Goal: Task Accomplishment & Management: Complete application form

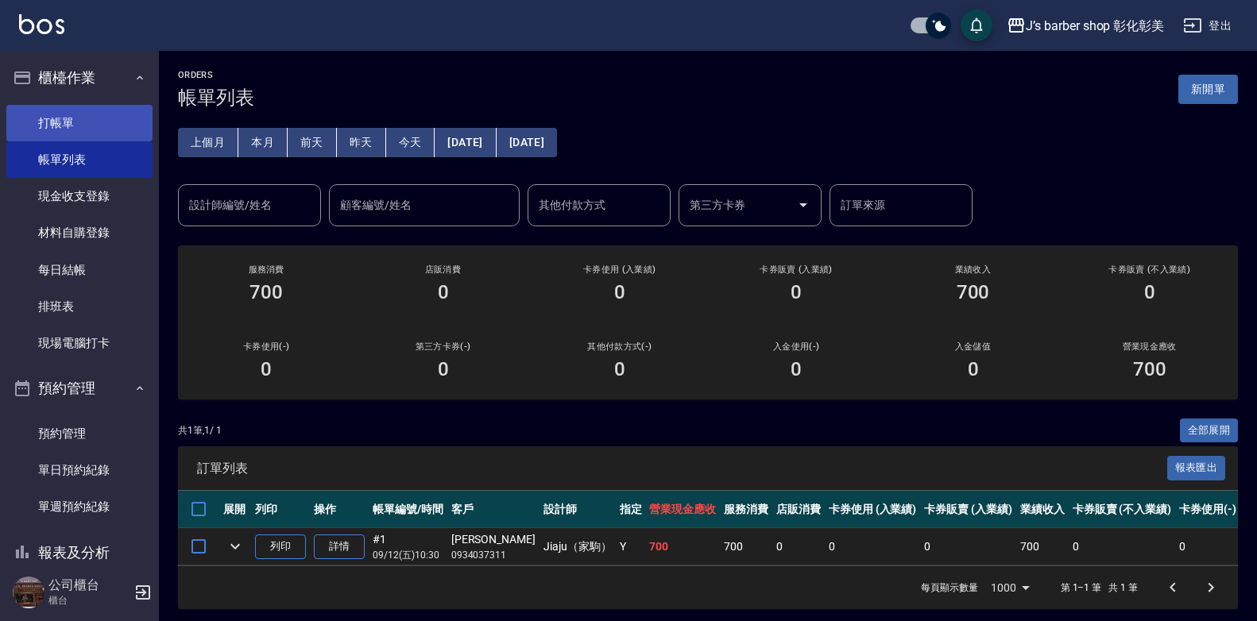
click at [77, 121] on link "打帳單" at bounding box center [79, 123] width 146 height 37
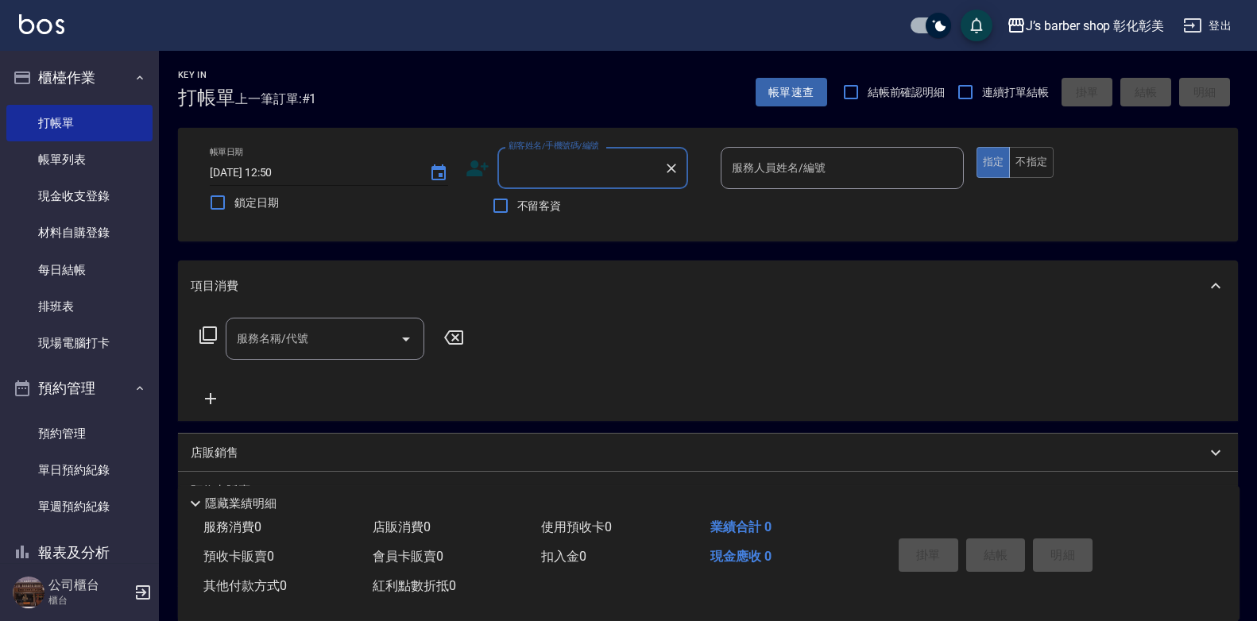
click at [287, 169] on input "[DATE] 12:50" at bounding box center [311, 173] width 203 height 26
type input "[DATE] 12:00"
click at [570, 164] on div "顧客姓名/手機號碼/編號 顧客姓名/手機號碼/編號" at bounding box center [592, 168] width 191 height 42
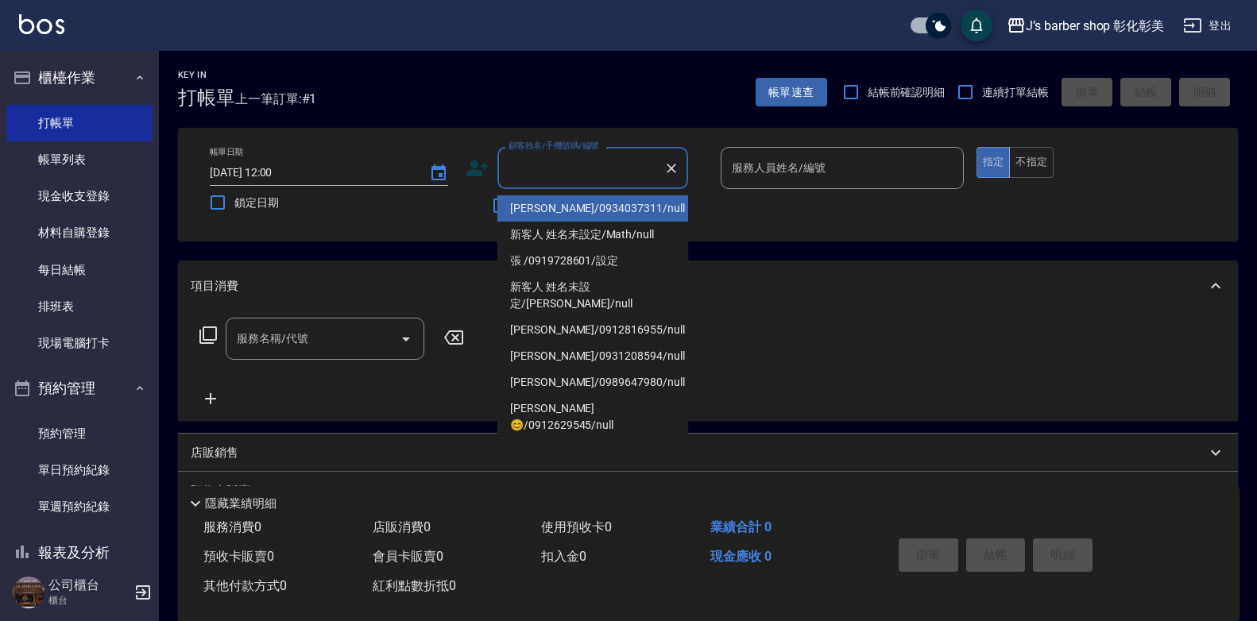
click at [570, 164] on div "顧客姓名/手機號碼/編號 顧客姓名/手機號碼/編號" at bounding box center [592, 168] width 191 height 42
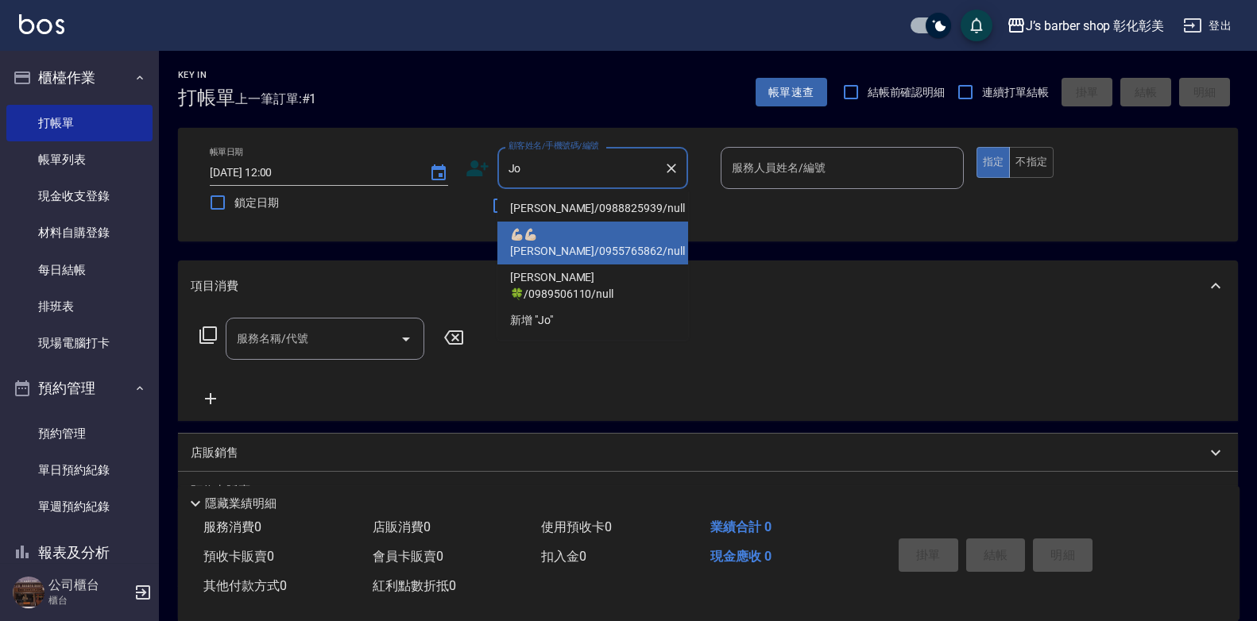
click at [574, 225] on li "💪🏻💪🏻[PERSON_NAME]/0955765862/null" at bounding box center [592, 243] width 191 height 43
type input "💪🏻💪🏻[PERSON_NAME]/0955765862/null"
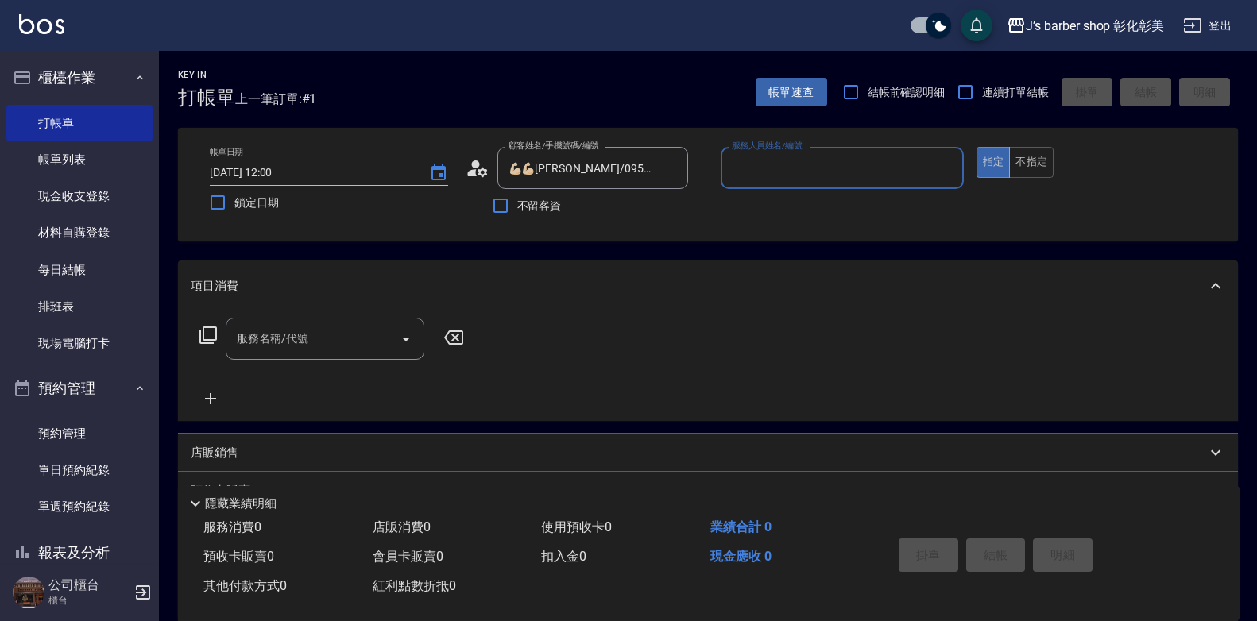
click at [781, 176] on input "服務人員姓名/編號" at bounding box center [842, 168] width 229 height 28
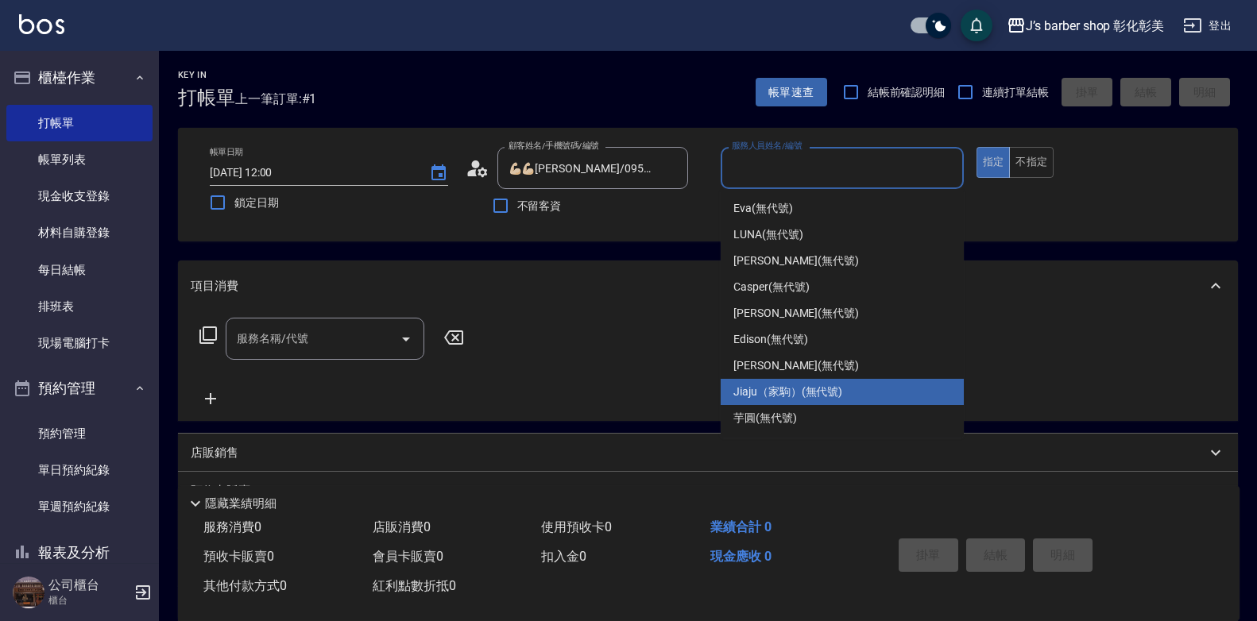
click at [764, 385] on span "Jiaju（家駒） (無代號)" at bounding box center [787, 392] width 109 height 17
type input "Jiaju（家駒）(無代號)"
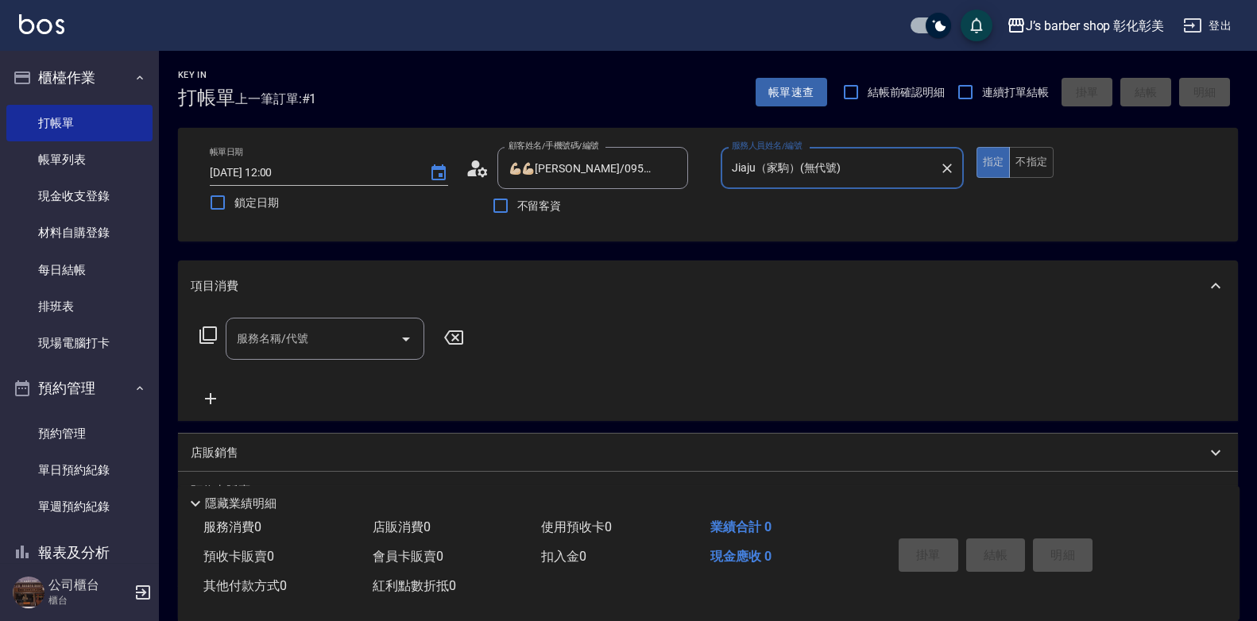
click at [365, 326] on input "服務名稱/代號" at bounding box center [313, 339] width 160 height 28
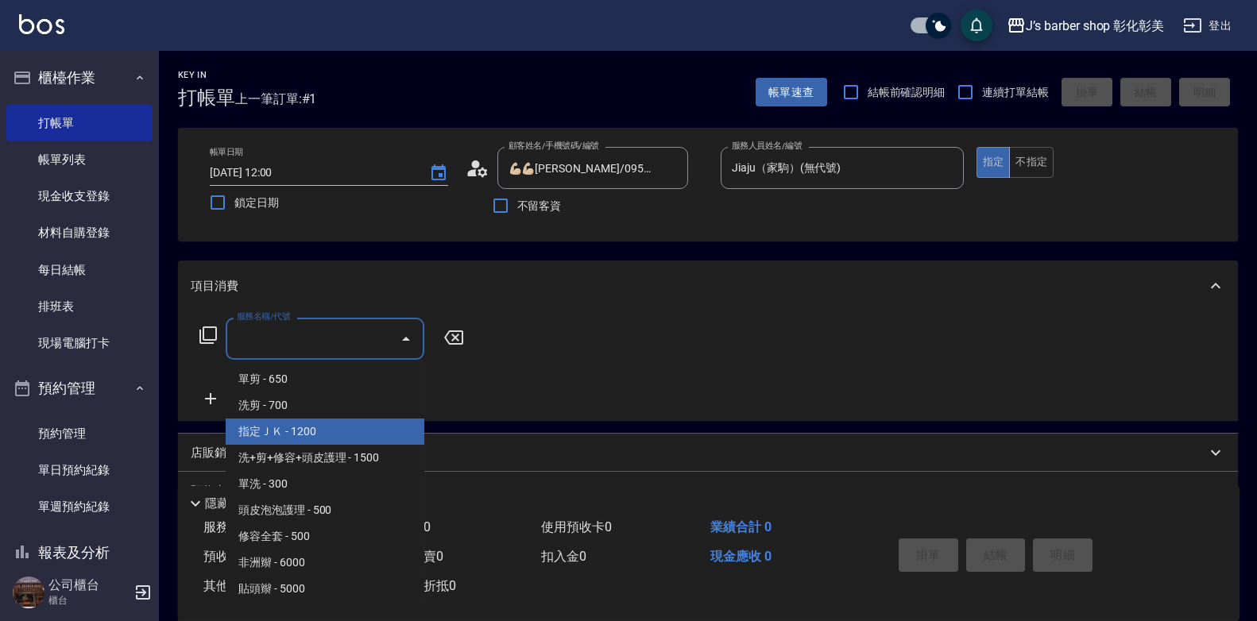
click at [302, 428] on span "指定ＪＫ - 1200" at bounding box center [325, 432] width 199 height 26
type input "指定ＪＫ(102)"
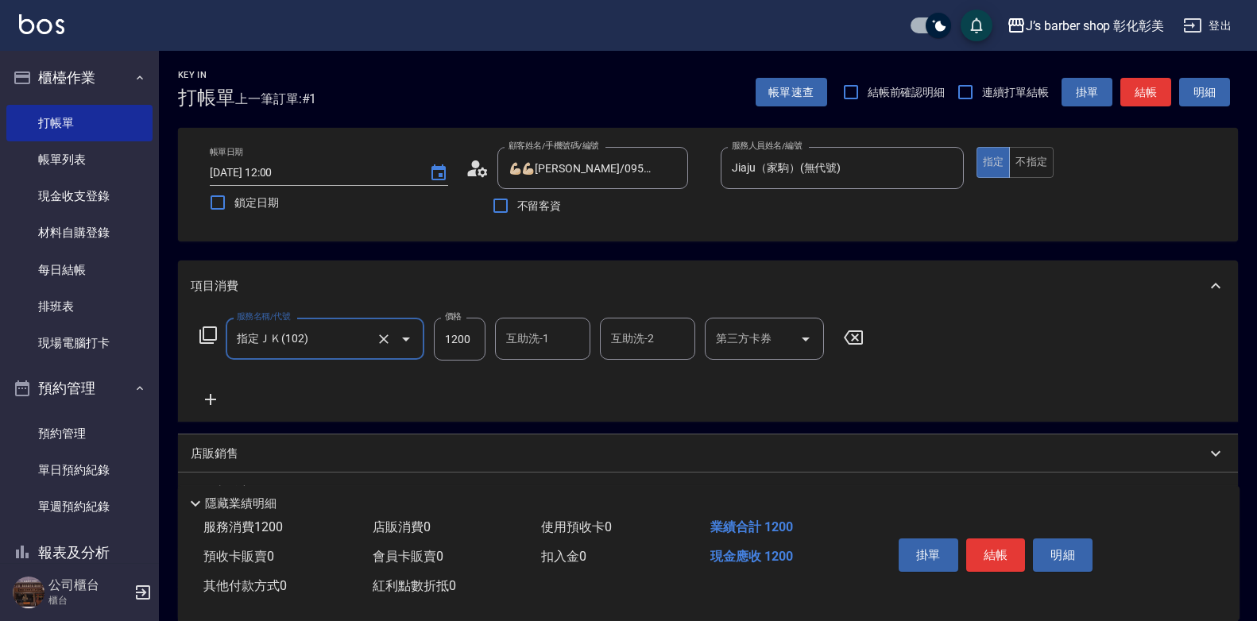
click at [462, 340] on input "1200" at bounding box center [460, 339] width 52 height 43
type input "800"
click at [514, 331] on div "互助洗-1 互助洗-1" at bounding box center [542, 339] width 95 height 42
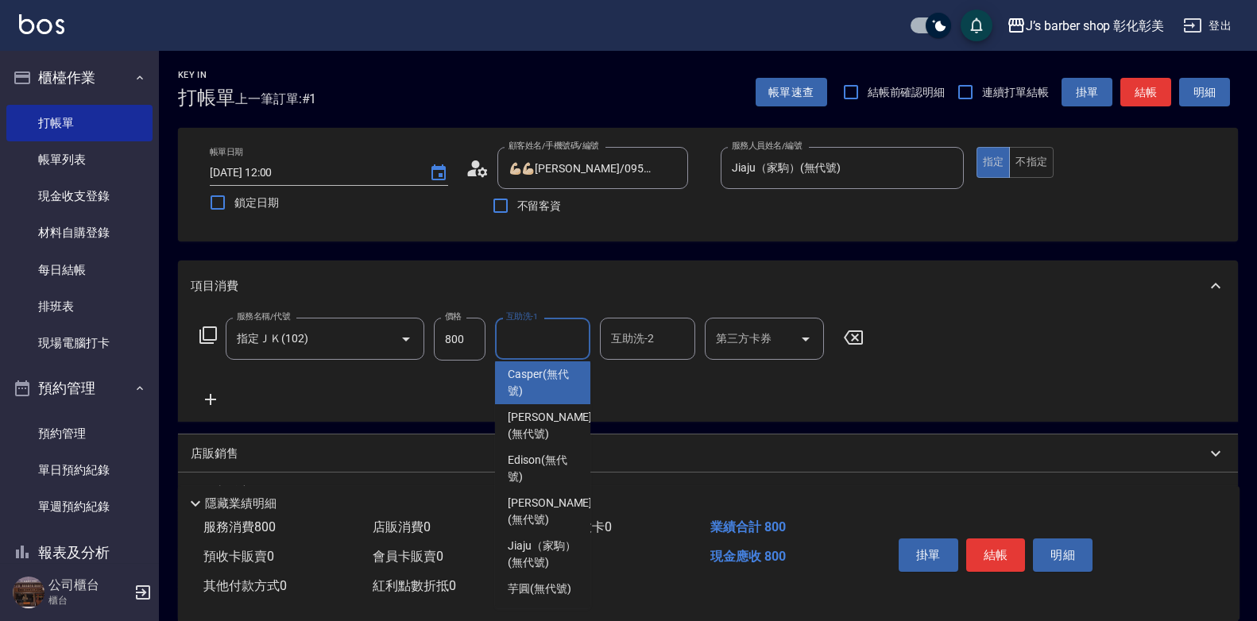
scroll to position [133, 0]
click at [536, 581] on span "芋圓 (無代號)" at bounding box center [540, 589] width 64 height 17
type input "芋圓(無代號)"
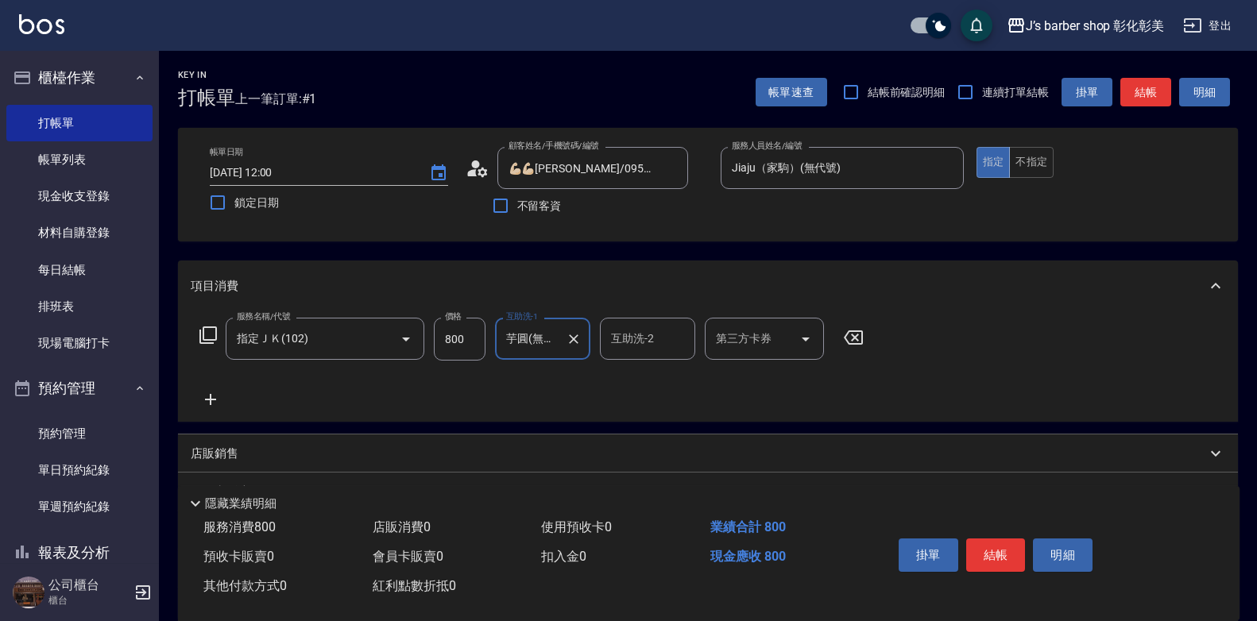
click at [212, 403] on icon at bounding box center [211, 399] width 40 height 19
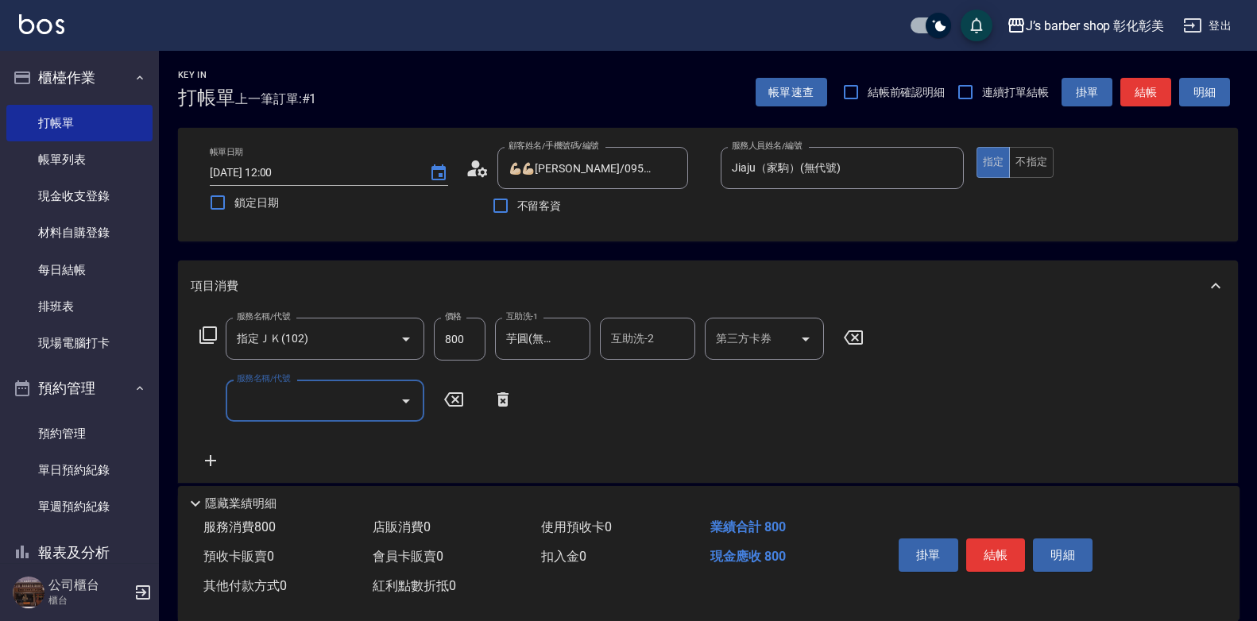
click at [262, 395] on input "服務名稱/代號" at bounding box center [313, 401] width 160 height 28
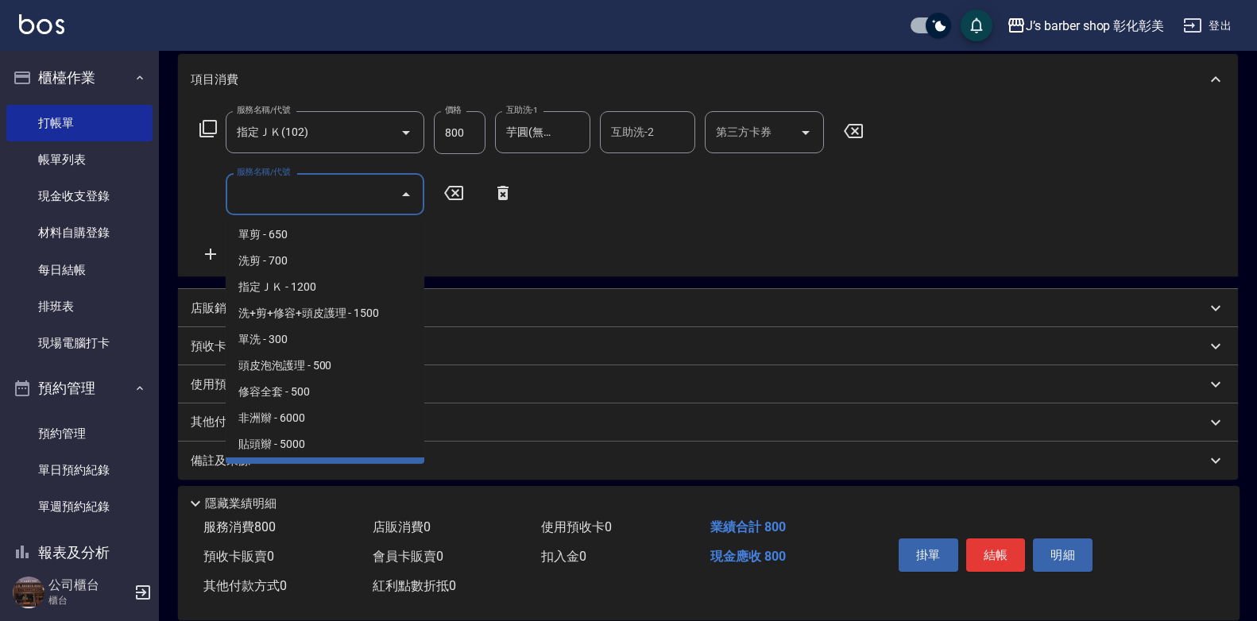
scroll to position [218, 0]
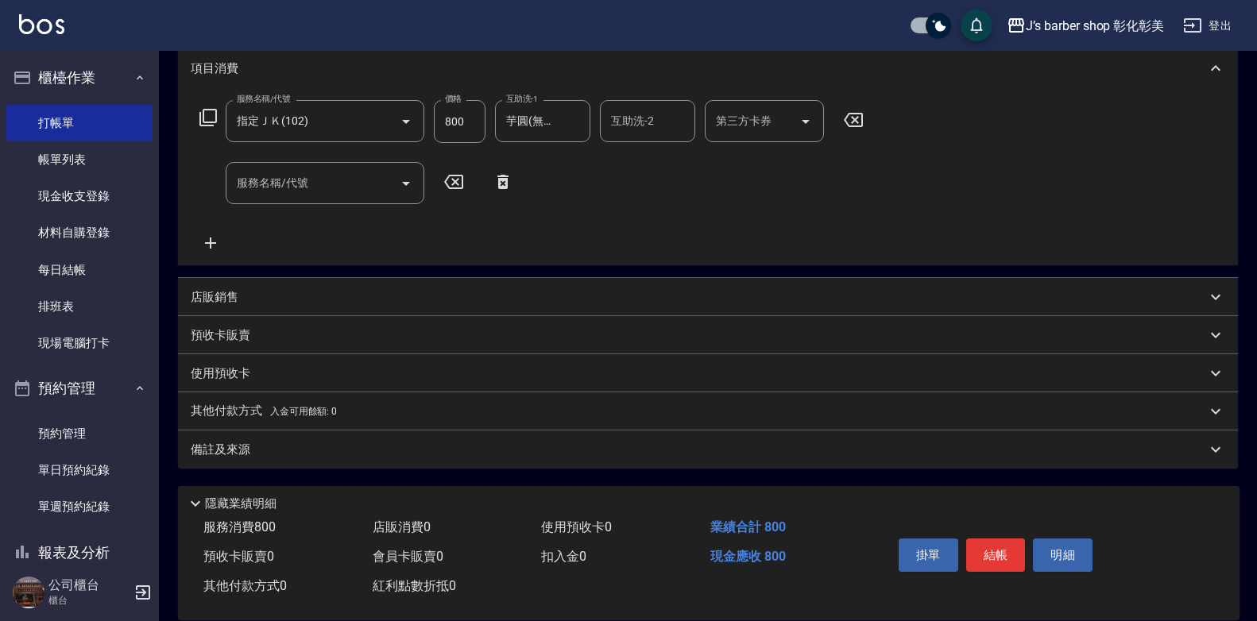
click at [499, 184] on icon at bounding box center [502, 182] width 11 height 14
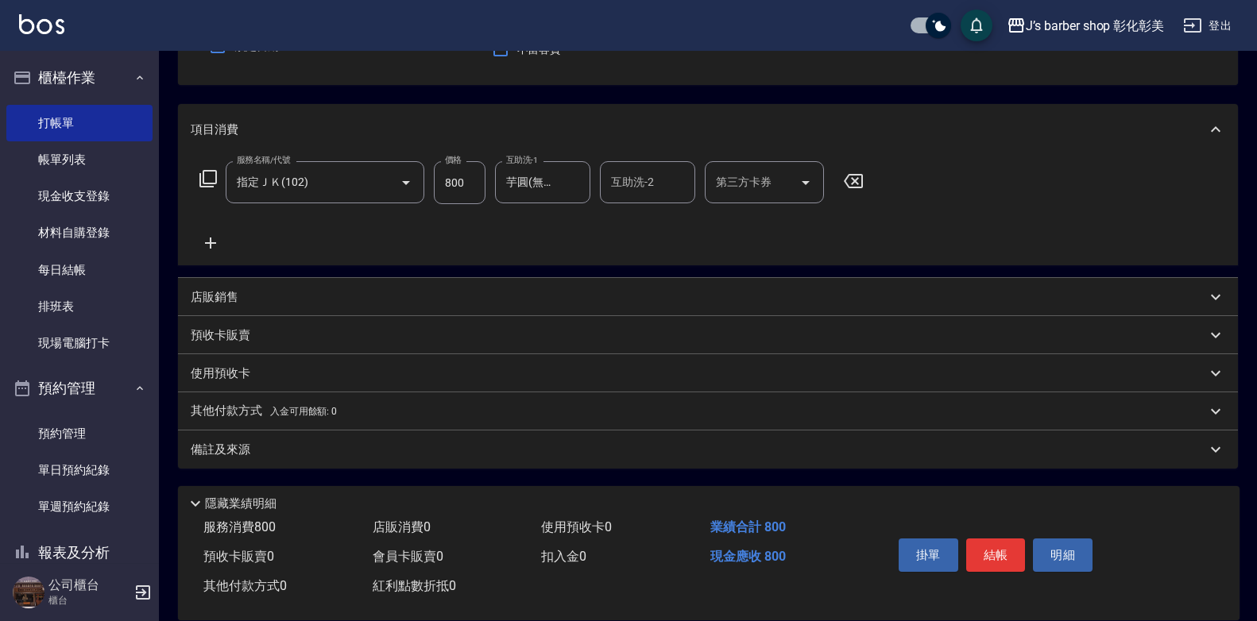
click at [261, 293] on div "店販銷售" at bounding box center [698, 297] width 1015 height 17
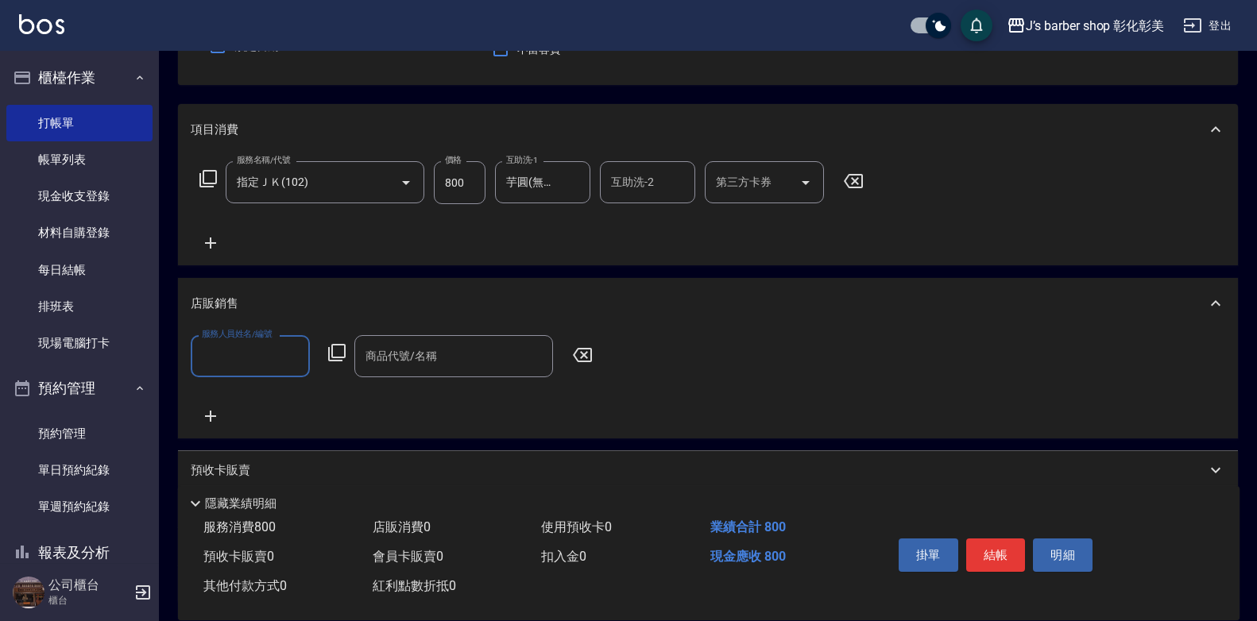
scroll to position [0, 0]
click at [250, 344] on input "服務人員姓名/編號" at bounding box center [250, 356] width 105 height 28
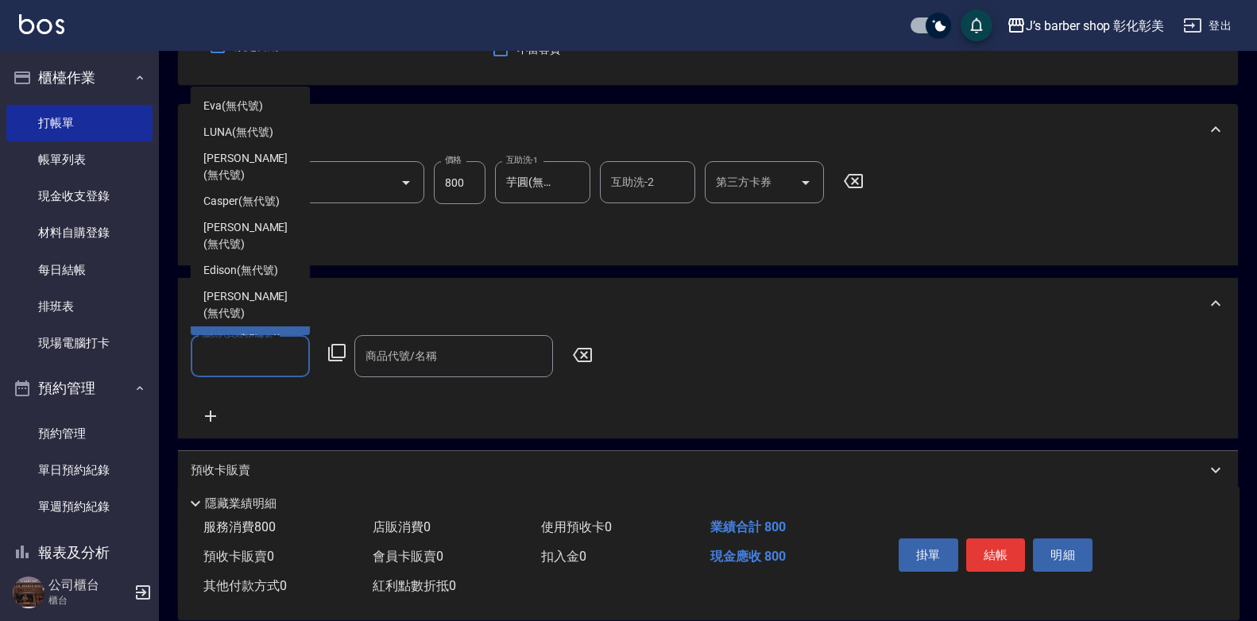
click at [248, 331] on span "Jiaju（家駒） (無代號)" at bounding box center [250, 347] width 94 height 33
type input "Jiaju（家駒）(無代號)"
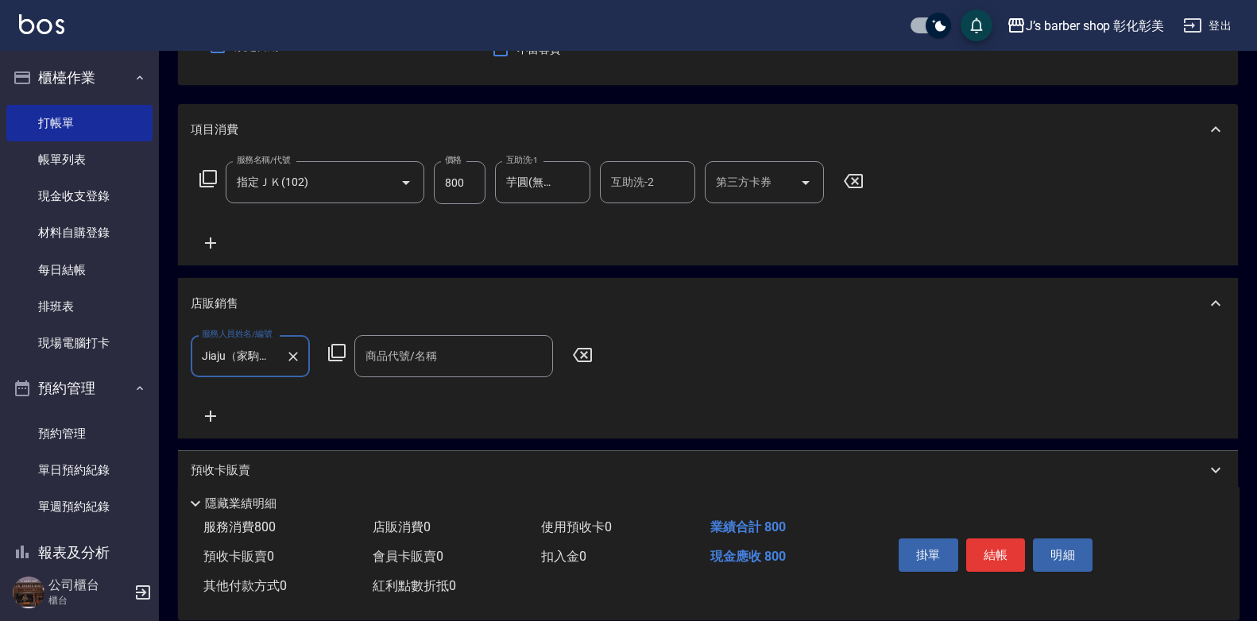
click at [418, 360] on div "商品代號/名稱 商品代號/名稱" at bounding box center [453, 356] width 199 height 42
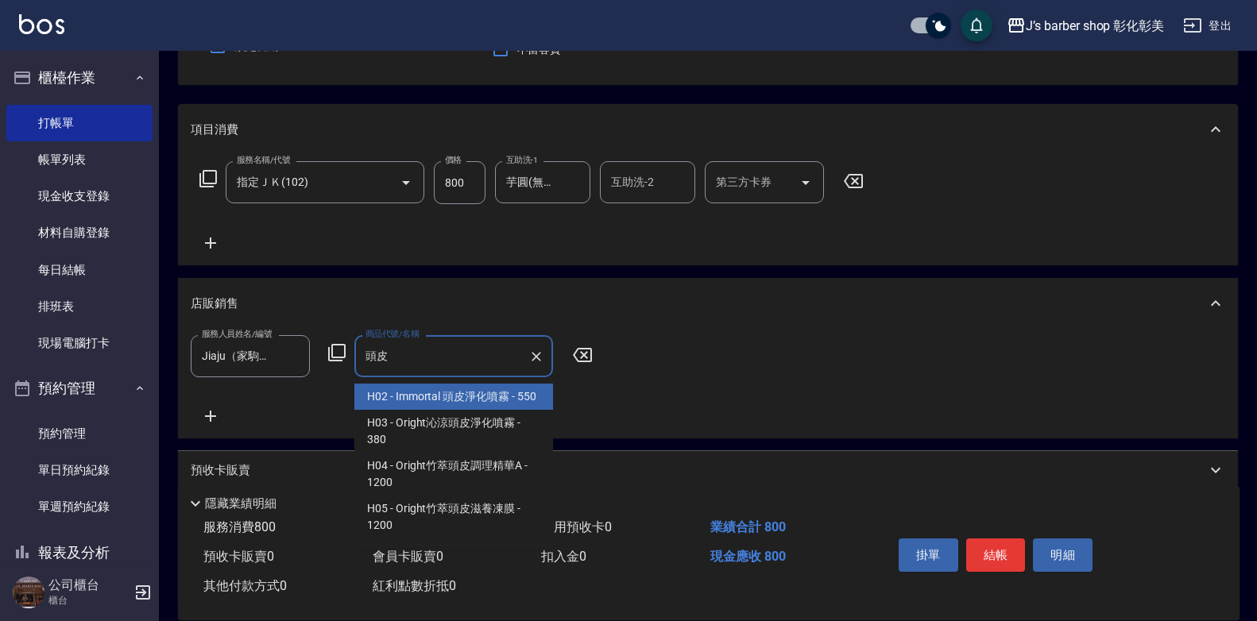
click at [458, 392] on span "H02 - Immortal 頭皮淨化噴霧 - 550" at bounding box center [453, 397] width 199 height 26
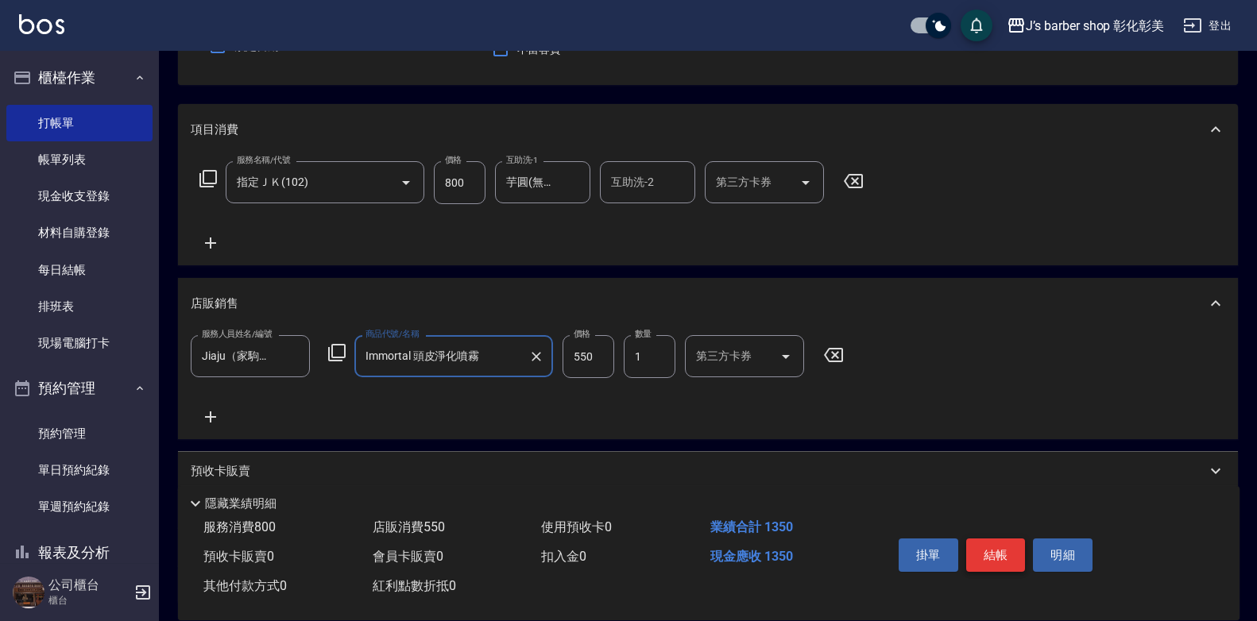
type input "Immortal 頭皮淨化噴霧"
click at [980, 552] on button "結帳" at bounding box center [996, 555] width 60 height 33
